Goal: Task Accomplishment & Management: Manage account settings

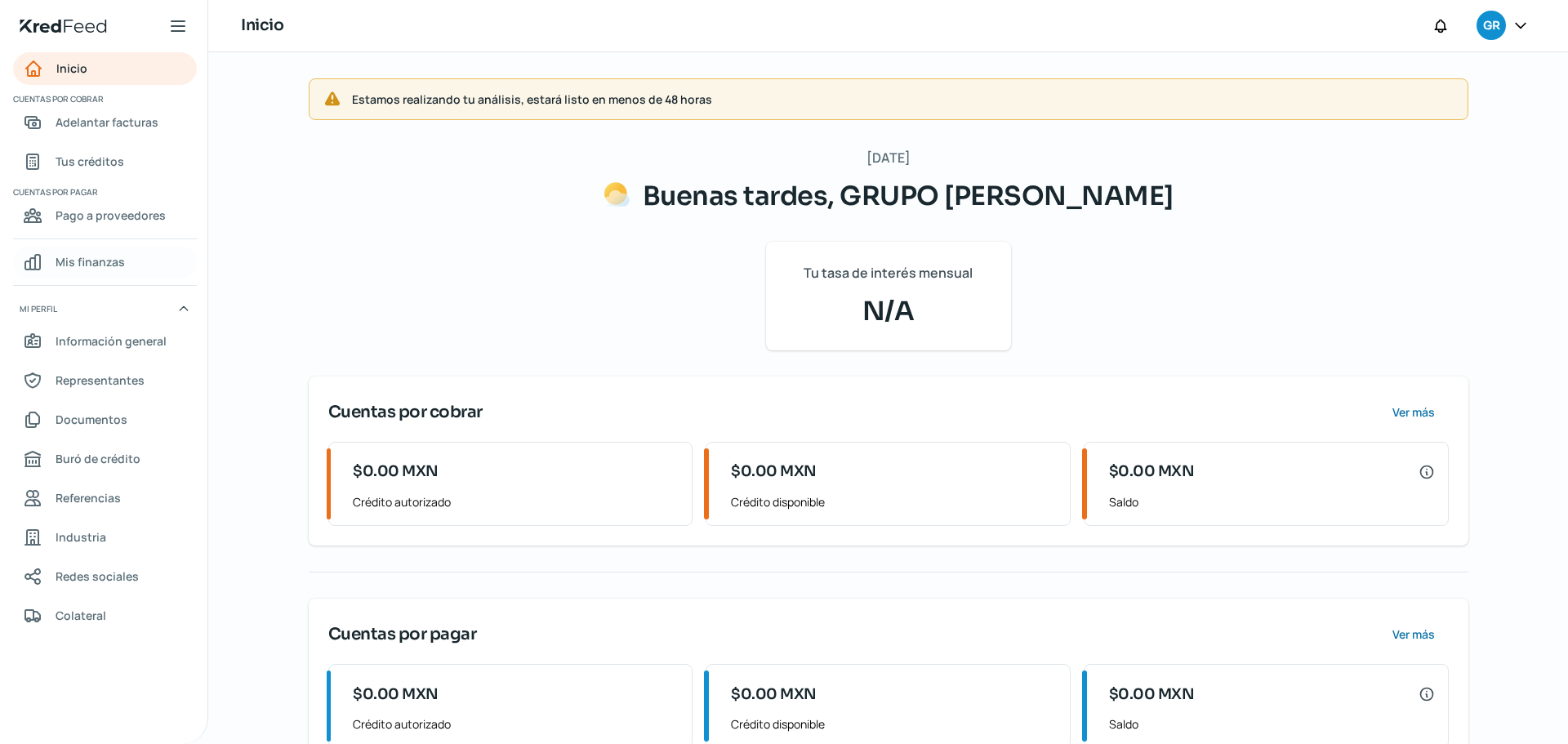
click at [124, 256] on link "Mis finanzas" at bounding box center [105, 262] width 184 height 33
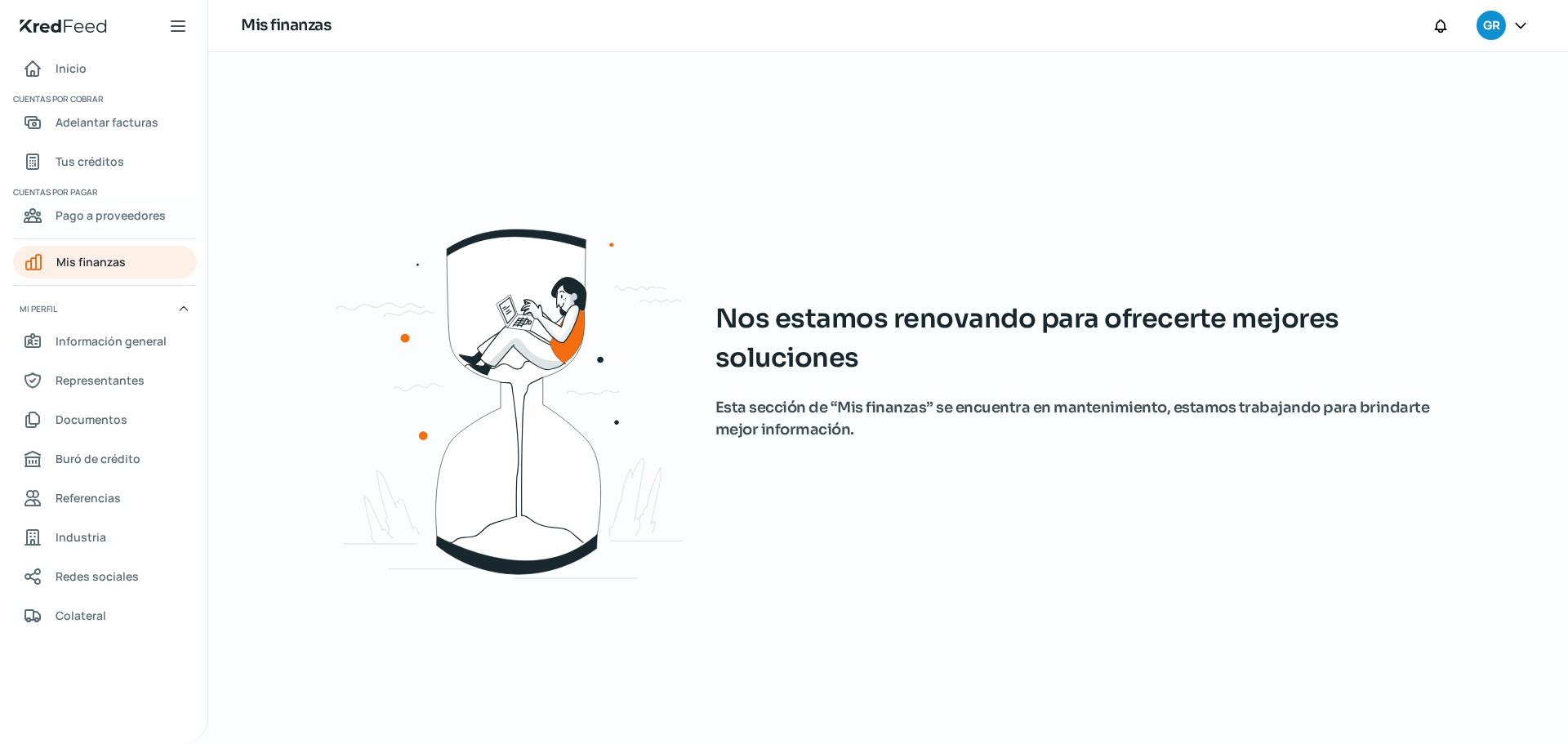
click at [136, 218] on span "Pago a proveedores" at bounding box center [111, 214] width 111 height 21
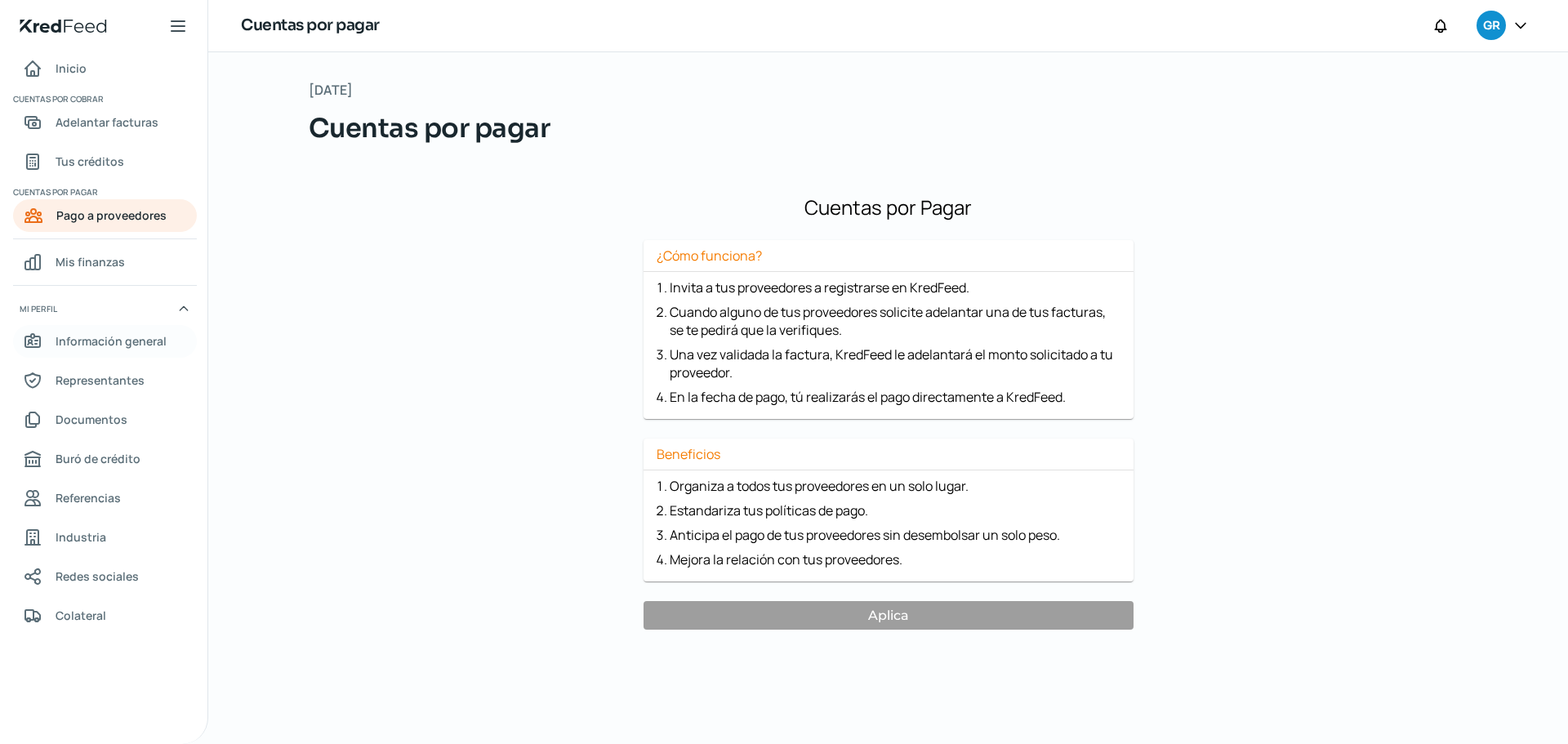
click at [126, 345] on span "Información general" at bounding box center [111, 341] width 111 height 21
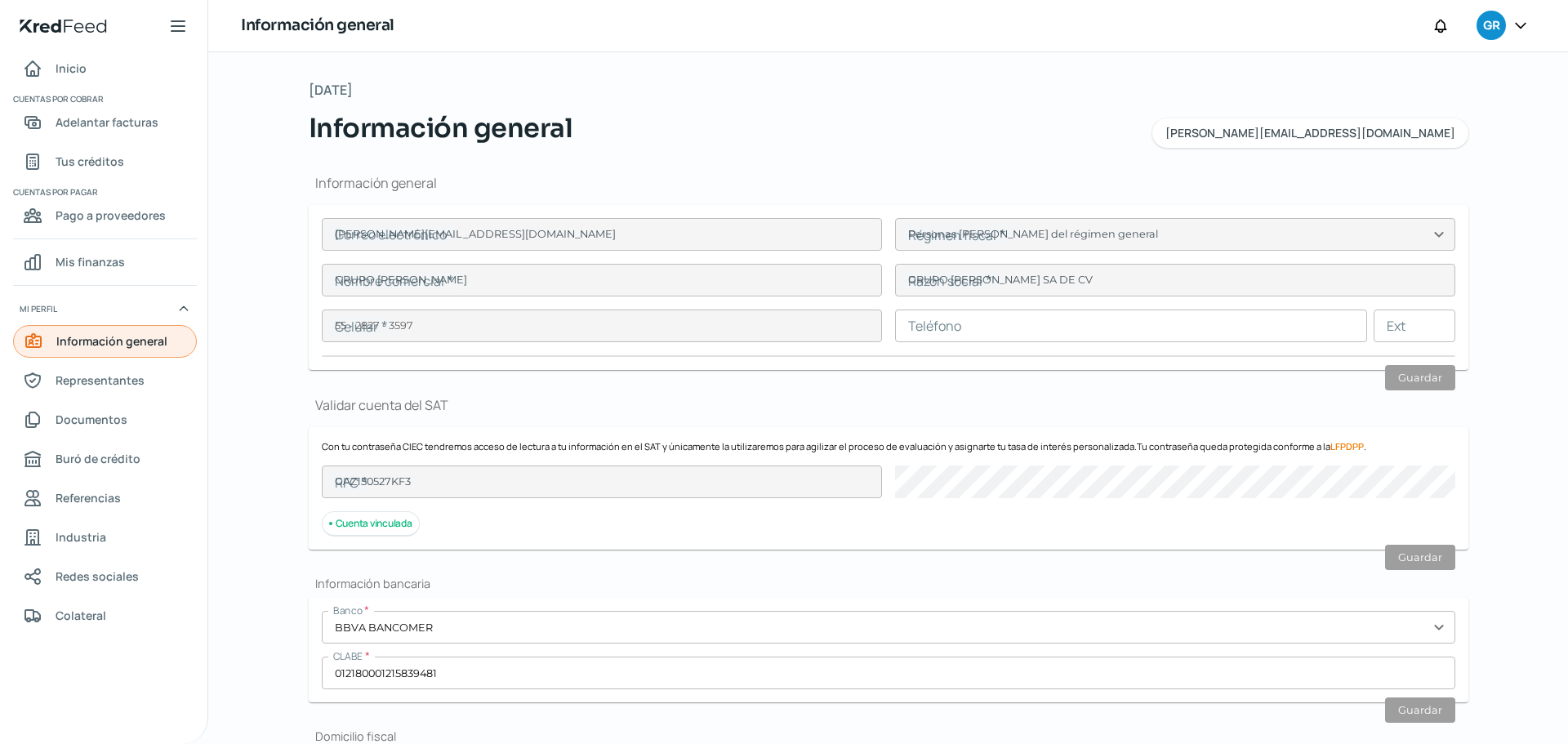
type input "[PERSON_NAME][EMAIL_ADDRESS][DOMAIN_NAME]"
type input "Personas [PERSON_NAME] del régimen general"
type input "GRUPO [PERSON_NAME]"
type input "55 - 2827 - 3597"
type input "GAZ150527KF3"
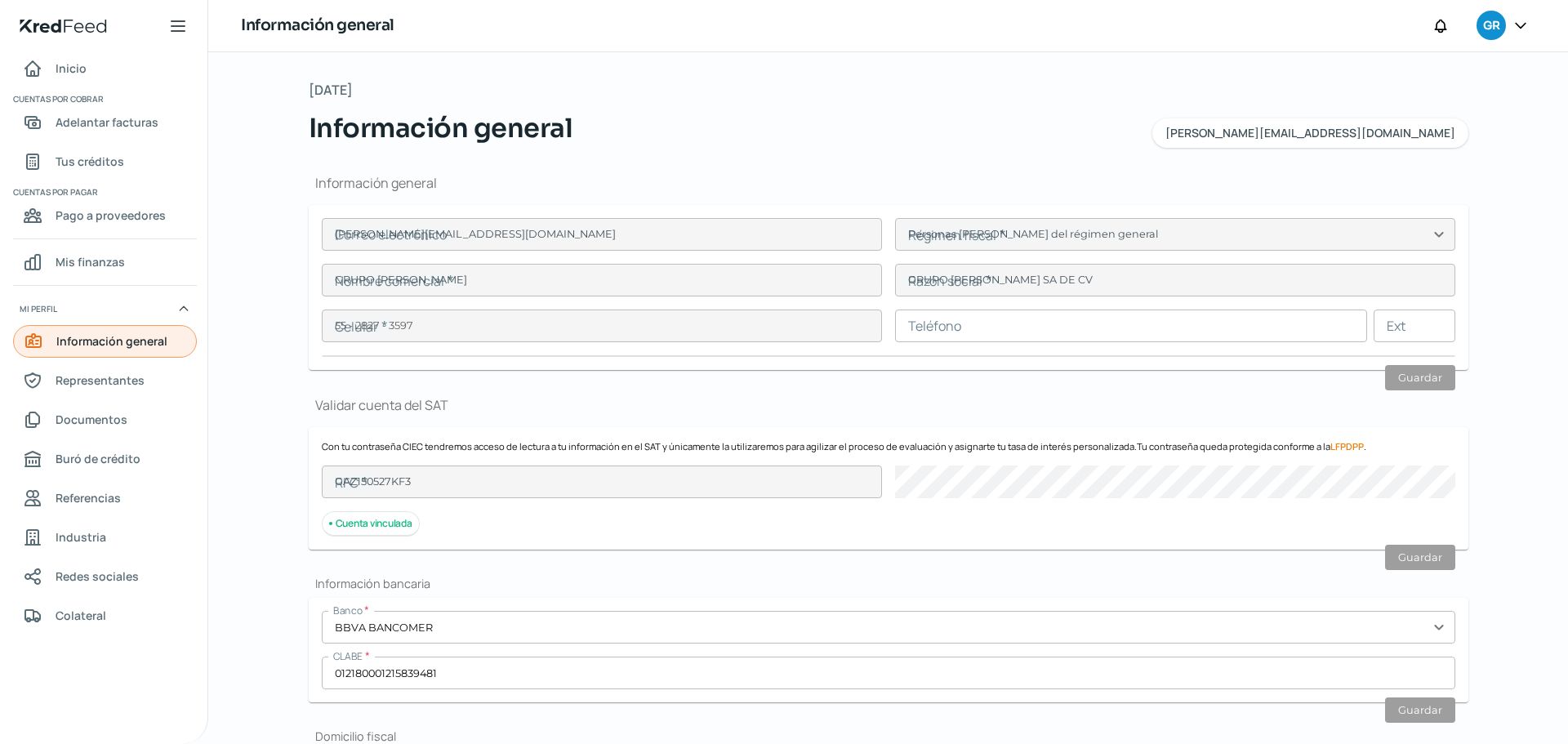
type input "[DEMOGRAPHIC_DATA][PERSON_NAME]"
type input "39"
type input "52764"
type input "[DEMOGRAPHIC_DATA][PERSON_NAME]"
type input "HUIXQUILUCAN"
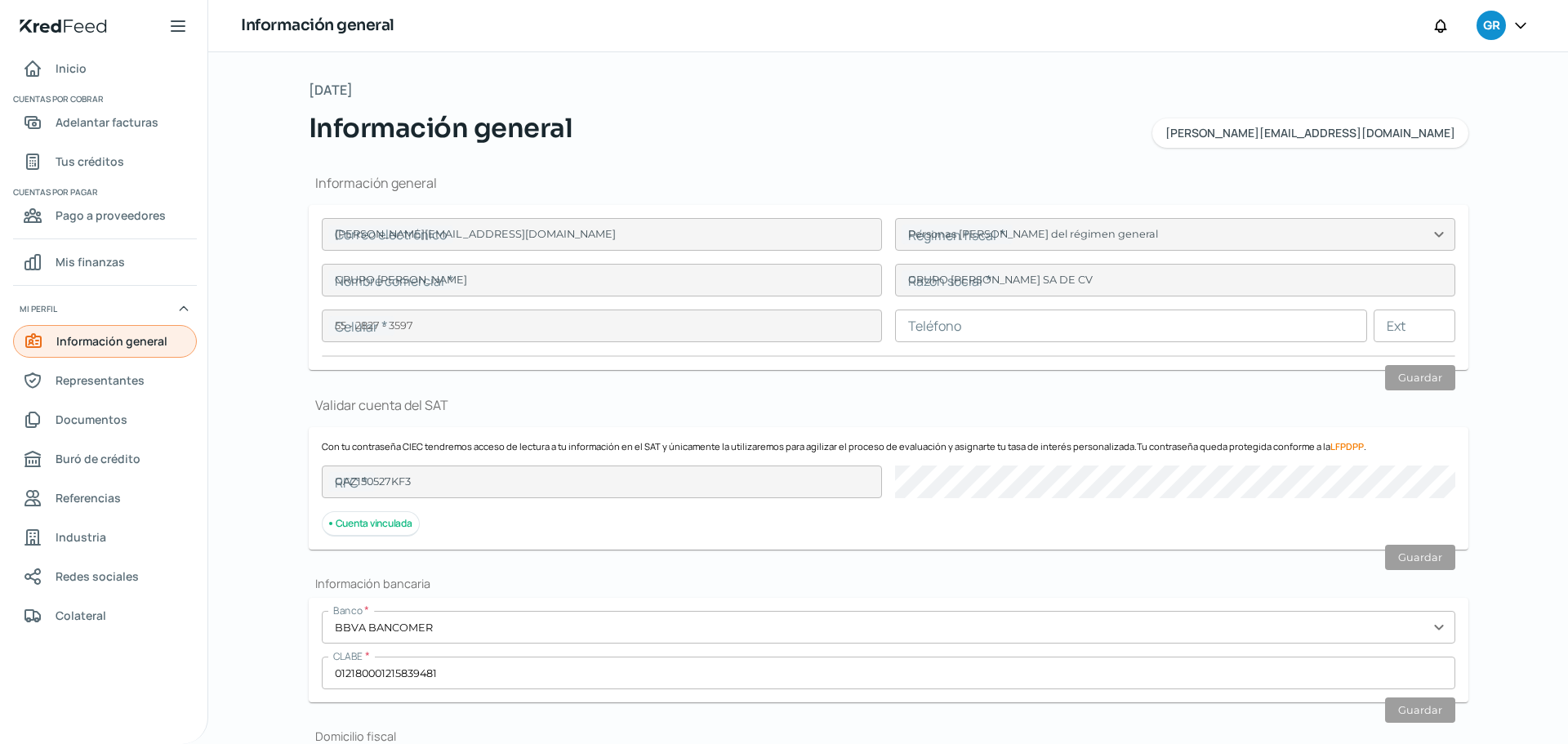
type input "[GEOGRAPHIC_DATA]"
type input "Comprobante de domicilio [DATE].pdf"
type input "2"
type input "6"
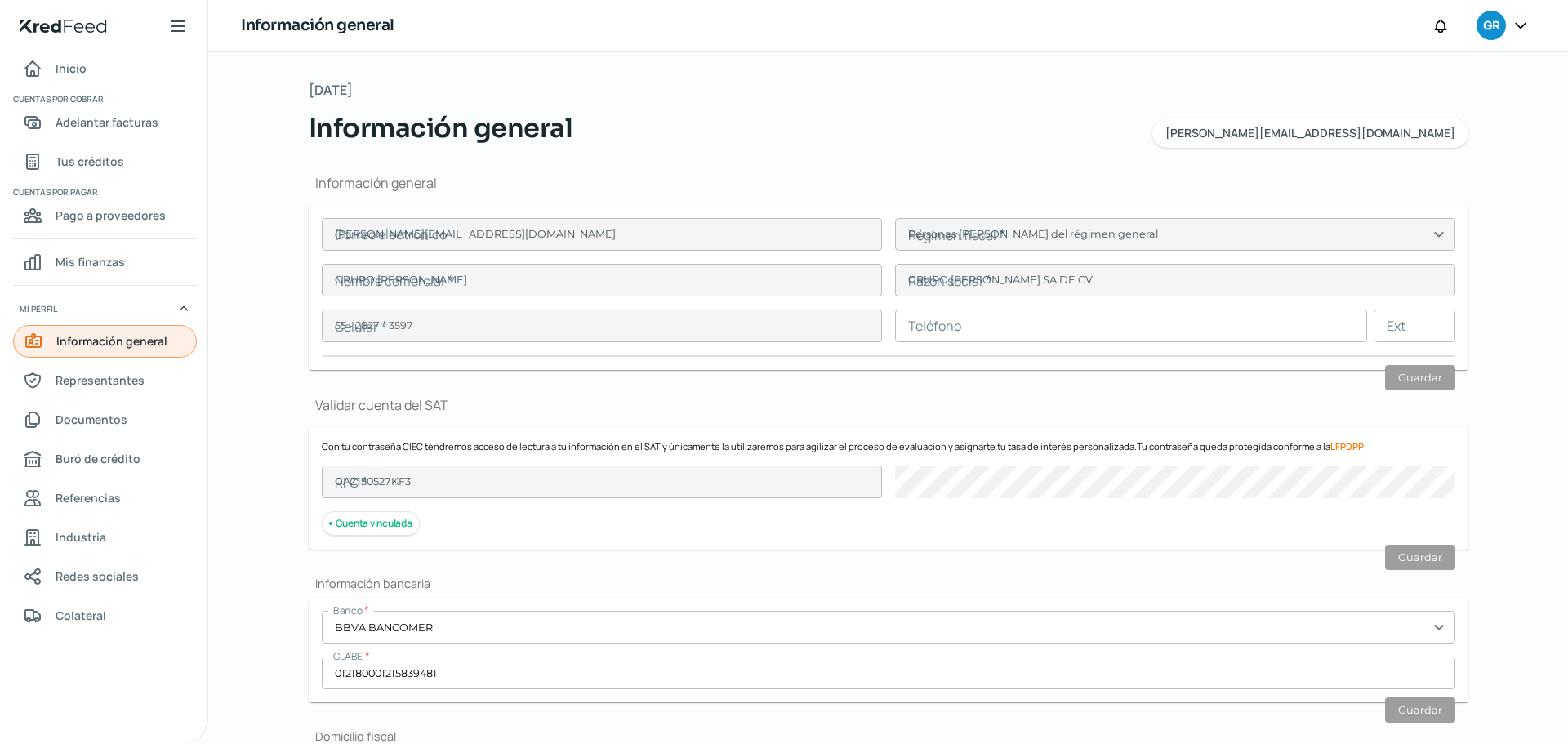
type input "Rentada"
click at [110, 616] on link "Colateral" at bounding box center [105, 615] width 184 height 33
